Goal: Task Accomplishment & Management: Use online tool/utility

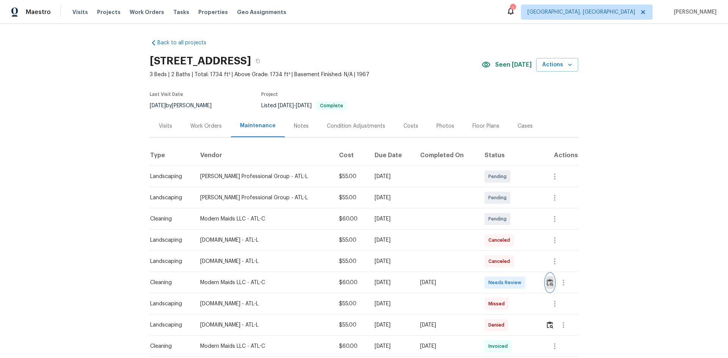
click at [518, 240] on img "button" at bounding box center [550, 282] width 6 height 7
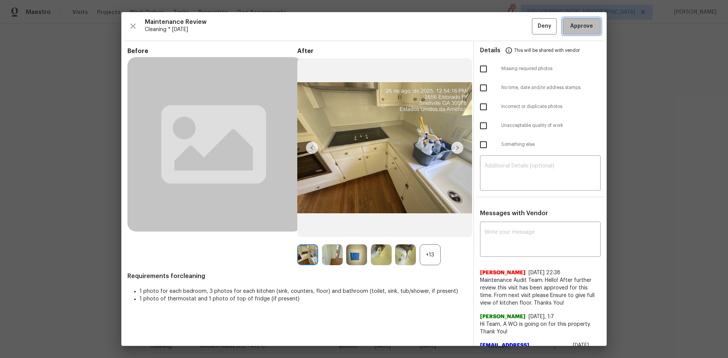
click at [518, 20] on button "Approve" at bounding box center [582, 26] width 38 height 16
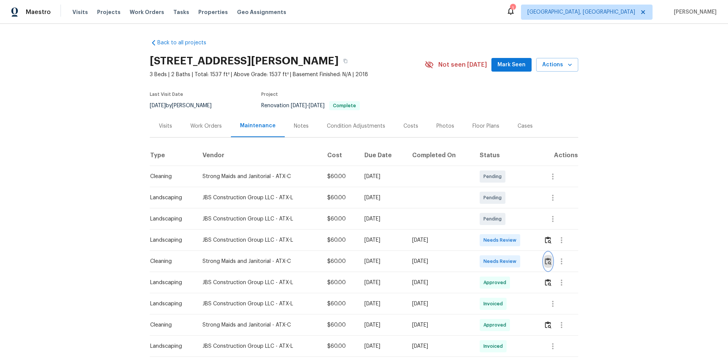
click at [518, 240] on img "button" at bounding box center [548, 261] width 6 height 7
click at [518, 240] on button "button" at bounding box center [548, 262] width 9 height 18
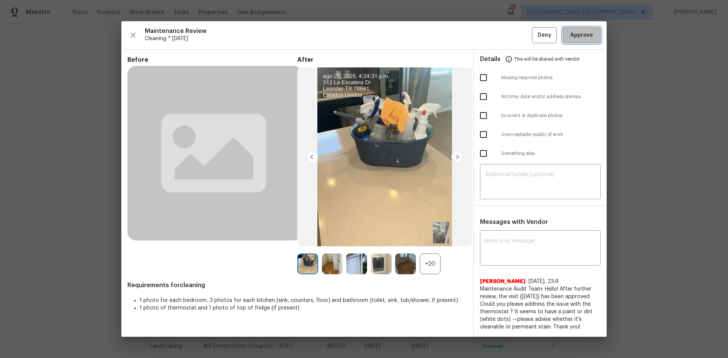
click at [518, 39] on span "Approve" at bounding box center [581, 35] width 23 height 9
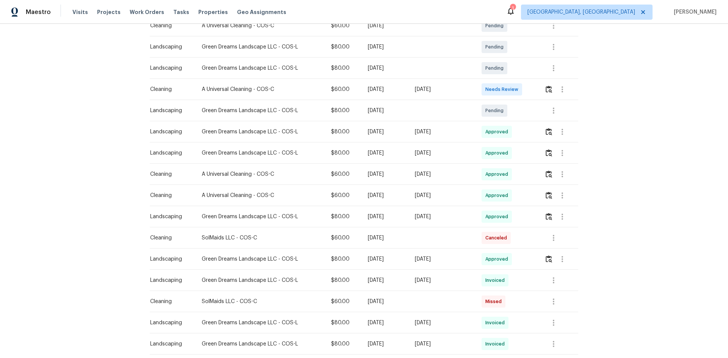
scroll to position [152, 0]
click at [518, 85] on img "button" at bounding box center [549, 88] width 6 height 7
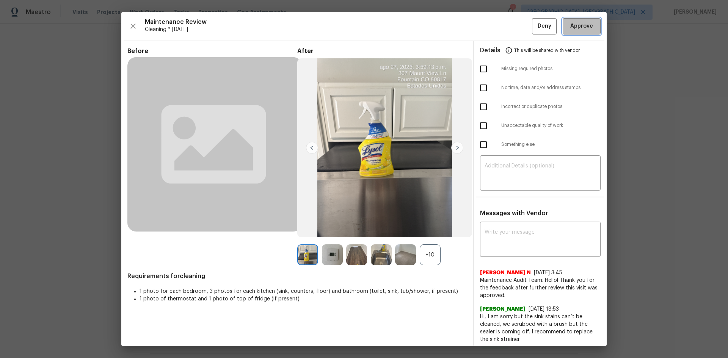
click at [518, 27] on span "Approve" at bounding box center [581, 26] width 23 height 9
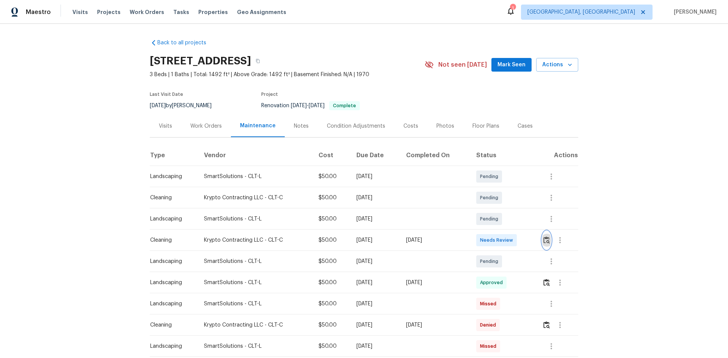
click at [518, 239] on img "button" at bounding box center [546, 240] width 6 height 7
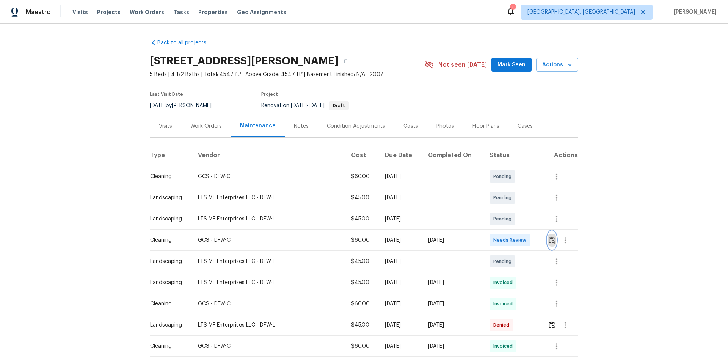
click at [518, 236] on button "button" at bounding box center [552, 240] width 9 height 18
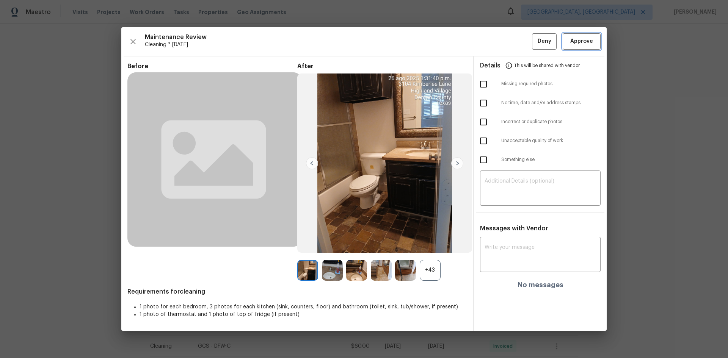
drag, startPoint x: 578, startPoint y: 46, endPoint x: 425, endPoint y: 19, distance: 155.1
click at [518, 46] on span "Approve" at bounding box center [581, 41] width 23 height 9
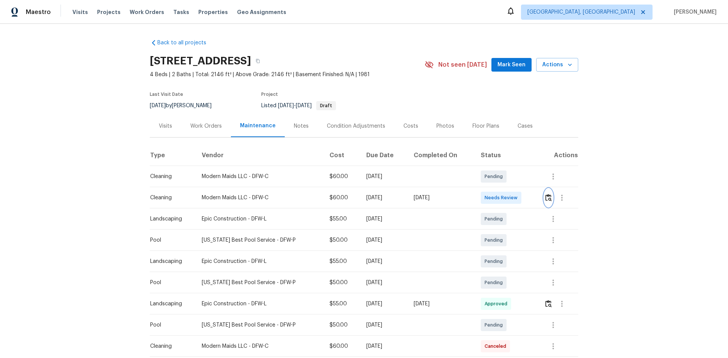
click at [518, 201] on img "button" at bounding box center [548, 197] width 6 height 7
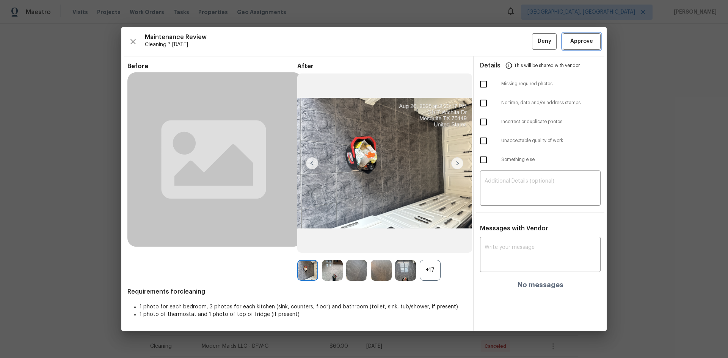
click at [518, 45] on button "Approve" at bounding box center [582, 41] width 38 height 16
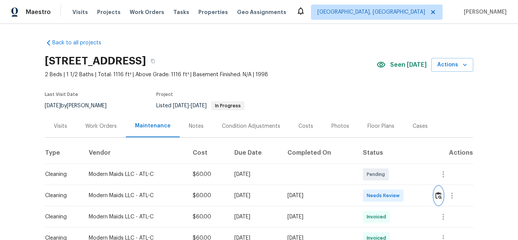
click at [437, 198] on img "button" at bounding box center [438, 195] width 6 height 7
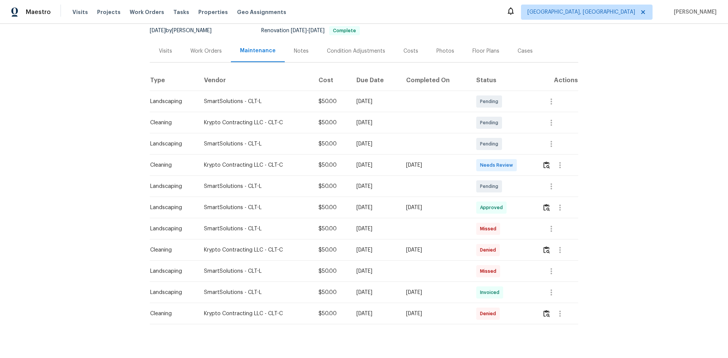
scroll to position [76, 0]
click at [518, 164] on img "button" at bounding box center [546, 164] width 6 height 7
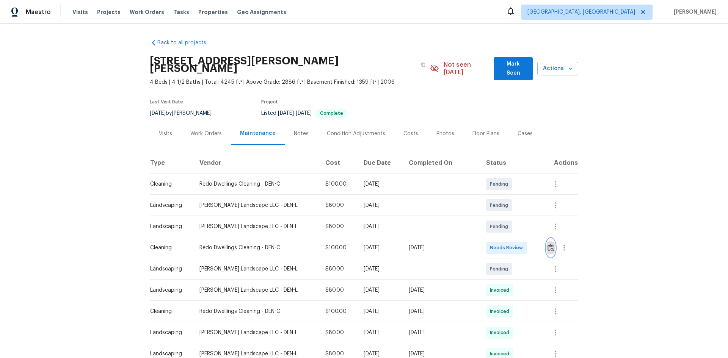
click at [518, 240] on img "button" at bounding box center [551, 247] width 6 height 7
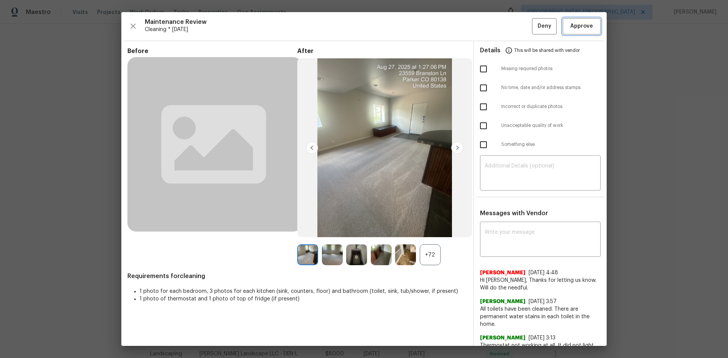
click at [518, 21] on button "Approve" at bounding box center [582, 26] width 38 height 16
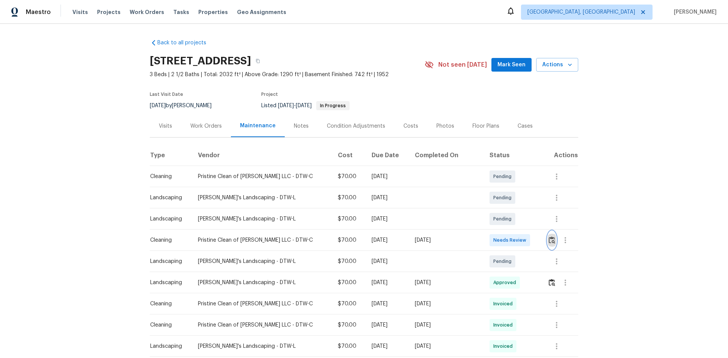
click at [518, 239] on button "button" at bounding box center [552, 240] width 9 height 18
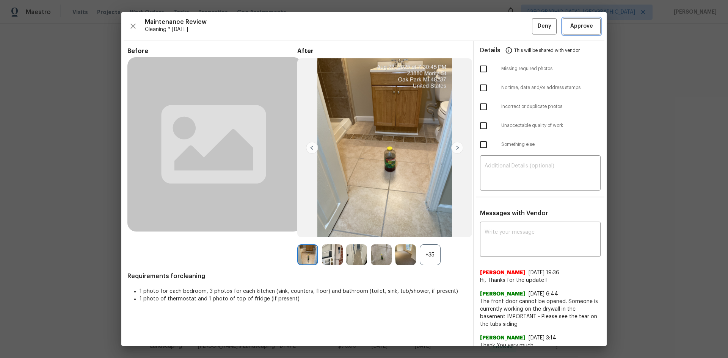
click at [518, 27] on span "Approve" at bounding box center [581, 26] width 23 height 9
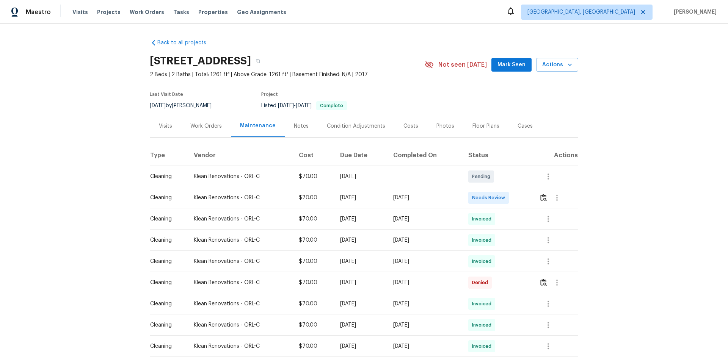
click at [518, 190] on div at bounding box center [558, 198] width 39 height 18
click at [518, 193] on button "button" at bounding box center [543, 198] width 9 height 18
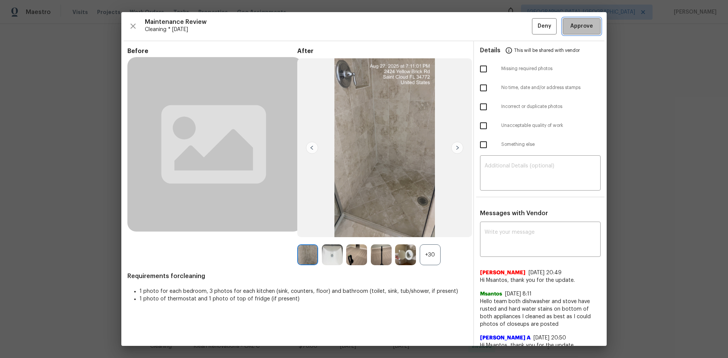
click at [518, 30] on span "Approve" at bounding box center [581, 26] width 23 height 9
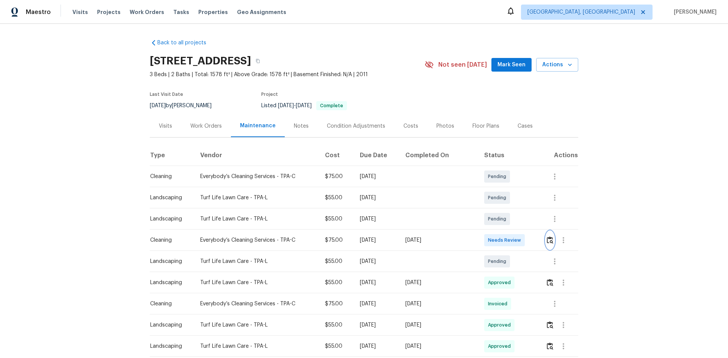
click at [518, 240] on img "button" at bounding box center [550, 240] width 6 height 7
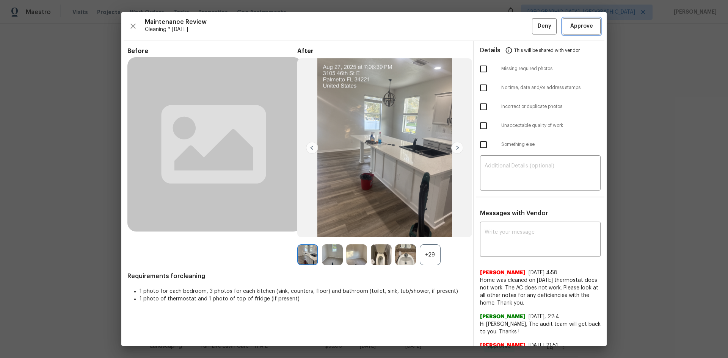
click at [518, 23] on span "Approve" at bounding box center [581, 26] width 23 height 9
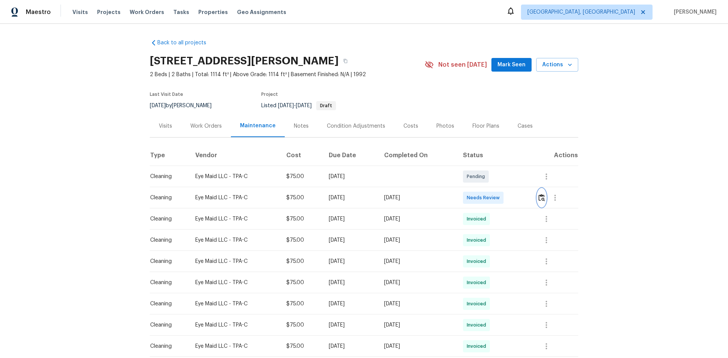
click at [544, 201] on img "button" at bounding box center [541, 197] width 6 height 7
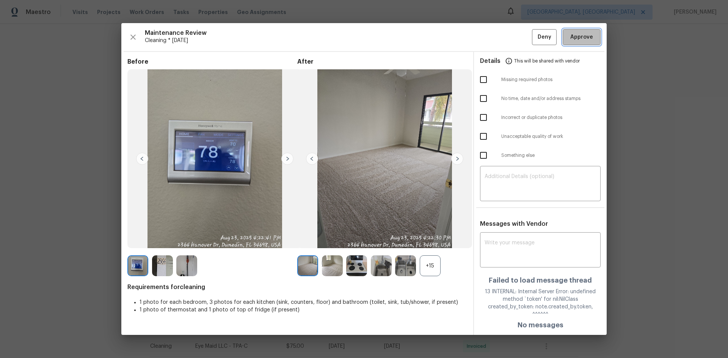
click at [570, 46] on button "Approve" at bounding box center [582, 37] width 38 height 16
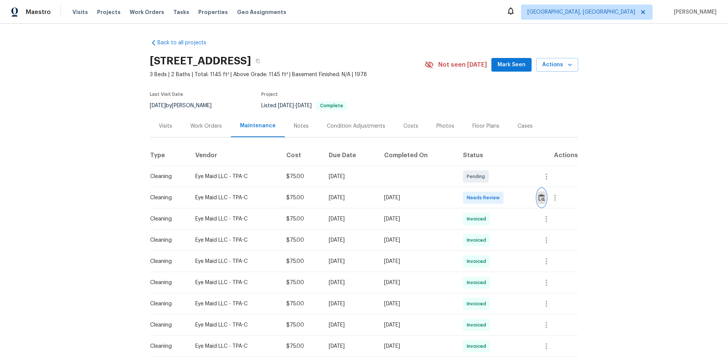
click at [518, 198] on img "button" at bounding box center [541, 197] width 6 height 7
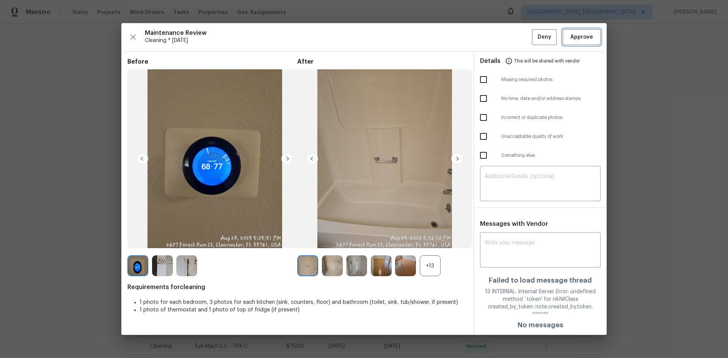
click at [518, 36] on button "Approve" at bounding box center [582, 37] width 38 height 16
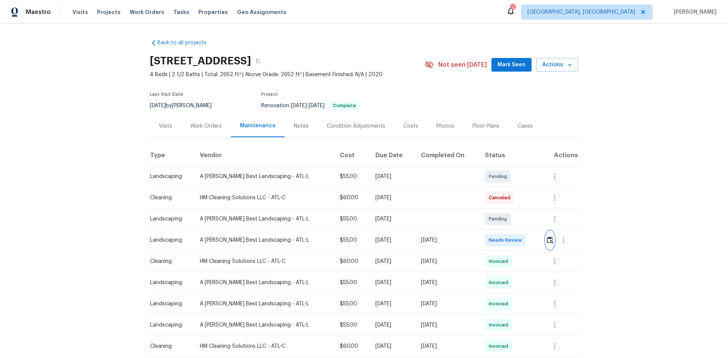
click at [518, 239] on img "button" at bounding box center [550, 240] width 6 height 7
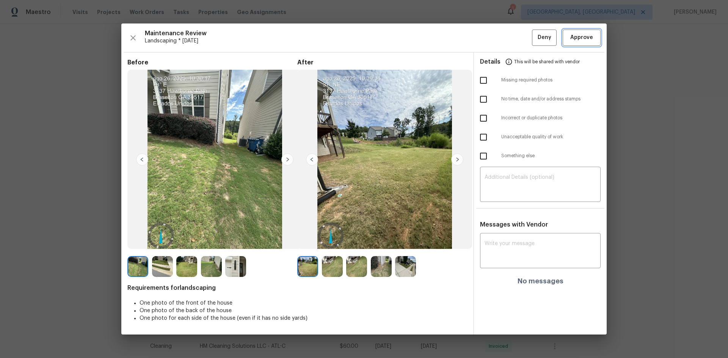
click at [518, 43] on button "Approve" at bounding box center [582, 38] width 38 height 16
